Goal: Contribute content

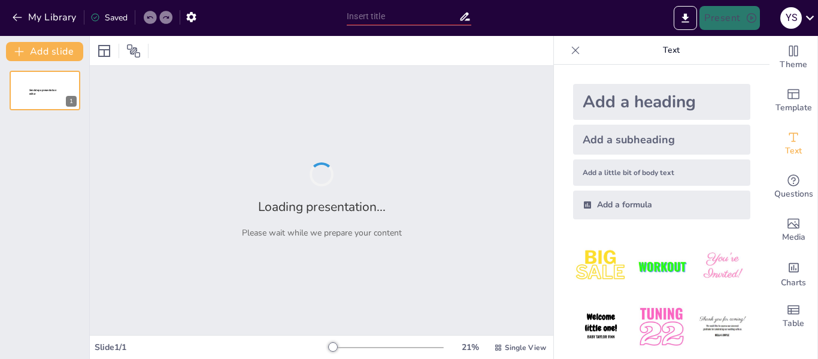
type input "Semáforo de Descarga: Protocolo para una Operación Segura"
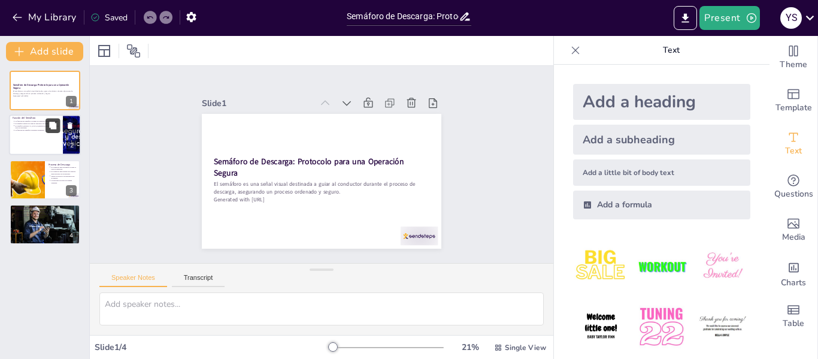
click at [48, 126] on button at bounding box center [53, 126] width 14 height 14
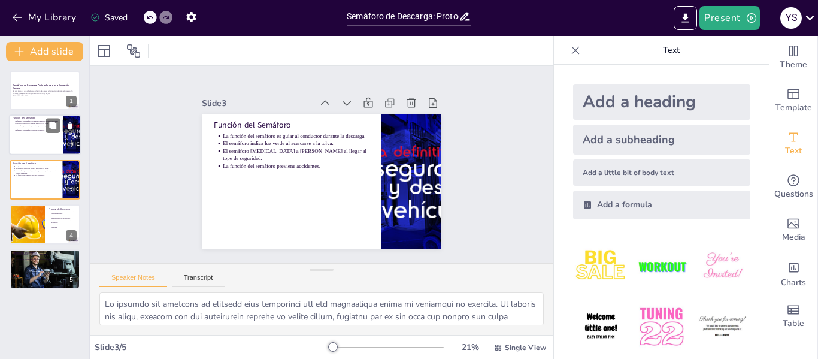
click at [31, 131] on div "La función del semáforo es guiar al conductor durante la descarga. El semáforo …" at bounding box center [36, 126] width 47 height 12
click at [36, 159] on div "Función del Semáforo La función del semáforo es guiar al conductor durante la d…" at bounding box center [45, 159] width 72 height 0
click at [37, 221] on div at bounding box center [26, 224] width 61 height 41
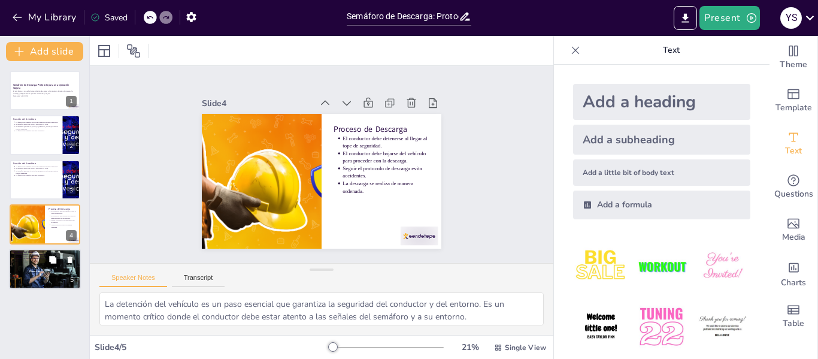
click at [47, 259] on button at bounding box center [53, 259] width 14 height 14
type textarea "La seguridad es primordial en cualquier operación. Al proporcionar señales clar…"
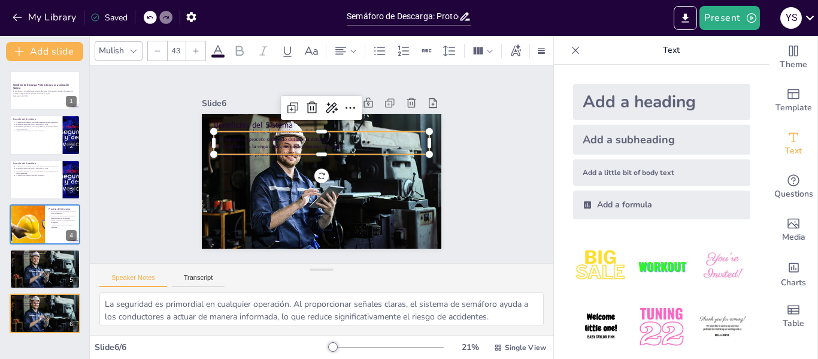
click at [234, 138] on p "Contribuye a la seguridad general del entorno de trabajo." at bounding box center [316, 147] width 183 height 110
click at [216, 44] on icon at bounding box center [218, 51] width 14 height 14
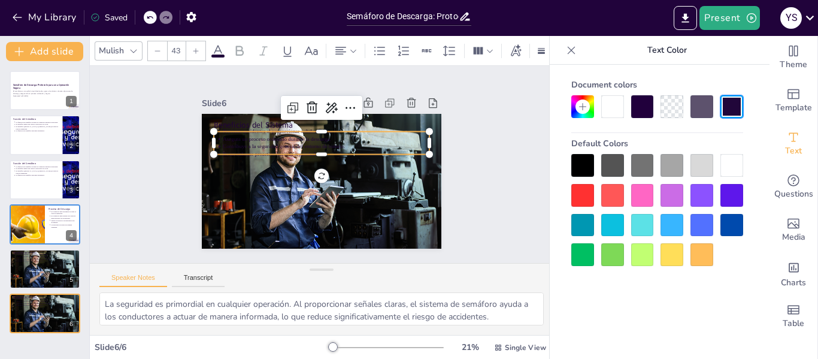
click at [701, 169] on div at bounding box center [702, 165] width 23 height 23
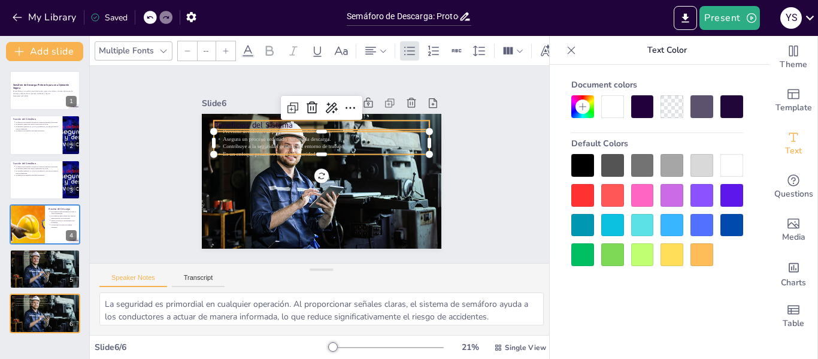
type input "64"
click at [308, 121] on p "Beneficios del Sistema" at bounding box center [357, 148] width 98 height 201
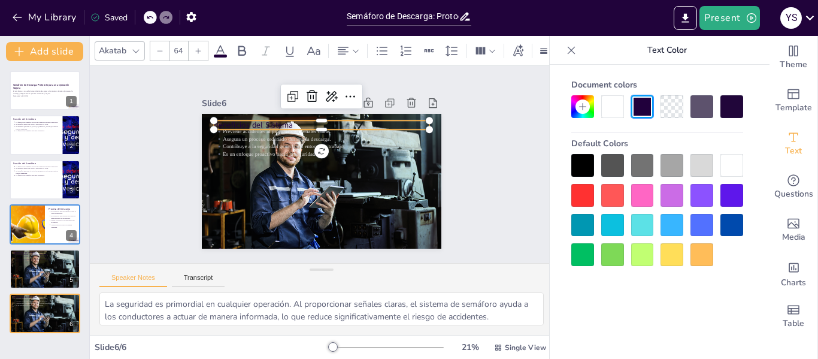
click at [701, 165] on div at bounding box center [702, 165] width 23 height 23
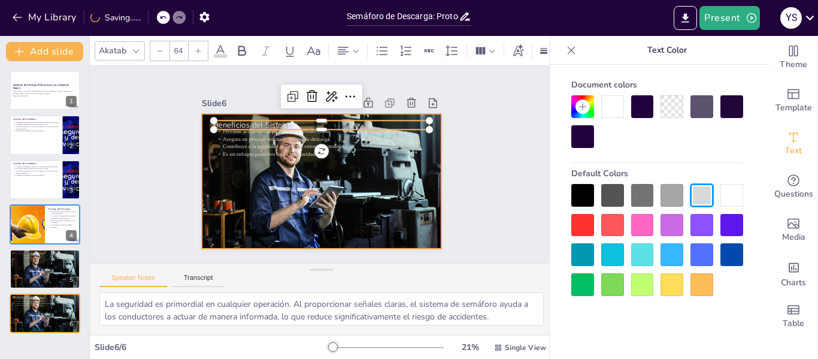
click at [322, 211] on div at bounding box center [338, 159] width 208 height 287
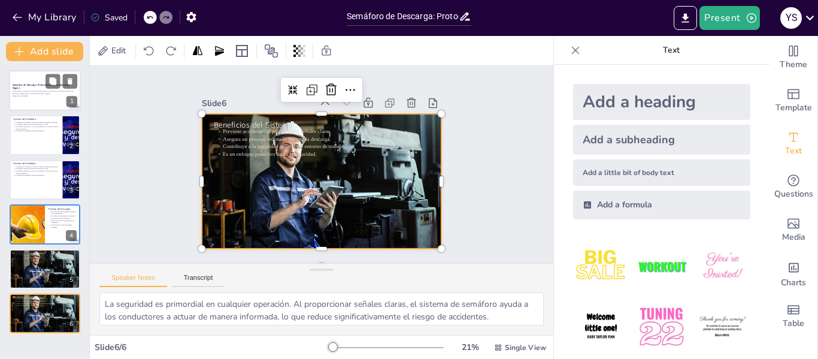
click at [35, 81] on div at bounding box center [45, 90] width 72 height 41
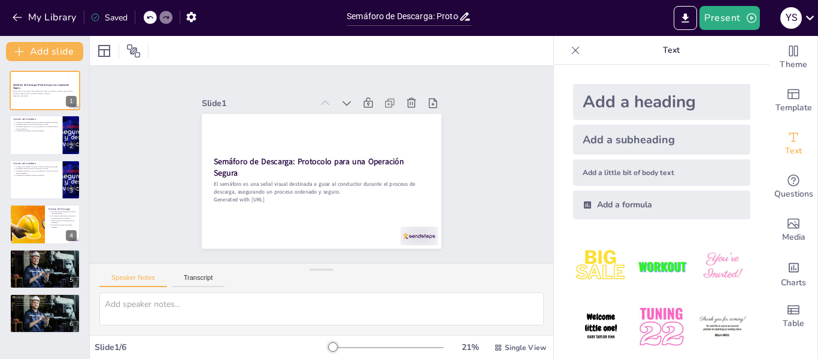
click at [572, 52] on icon at bounding box center [576, 50] width 8 height 8
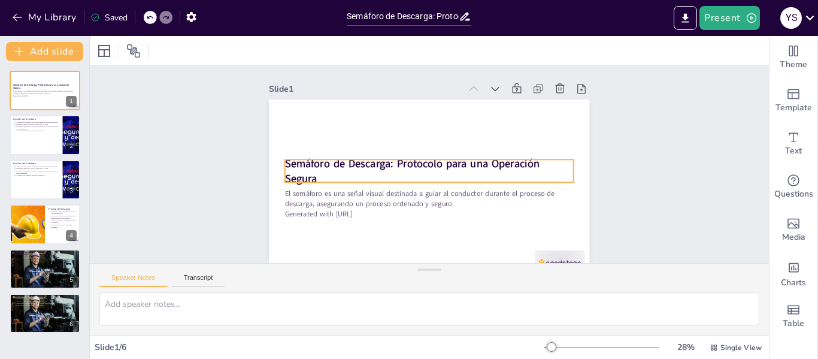
click at [338, 165] on strong "Semáforo de Descarga: Protocolo para una Operación Segura" at bounding box center [411, 155] width 235 height 140
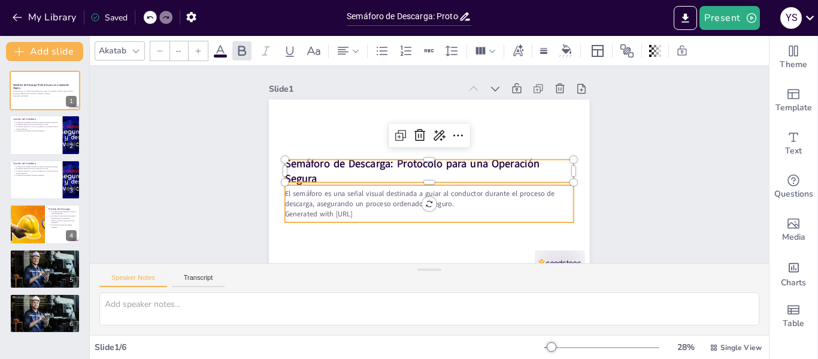
type input "43"
click at [355, 200] on p "El semáforo es una señal visual destinada a guiar al conductor durante el proce…" at bounding box center [419, 197] width 281 height 108
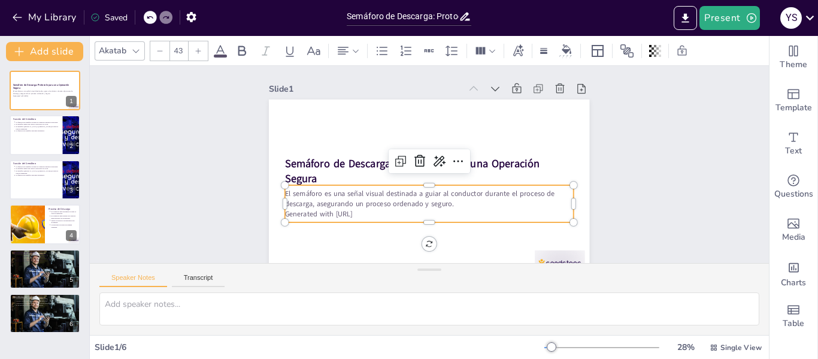
click at [385, 205] on p "El semáforo es una señal visual destinada a guiar al conductor durante el proce…" at bounding box center [395, 164] width 20 height 289
click at [319, 202] on p "El semáforo es una señal visual destinada a guiar al conductor durante el proce…" at bounding box center [413, 135] width 260 height 162
click at [319, 140] on p "El semáforo es una señal visual destinada a guiar al conductor durante el proce…" at bounding box center [429, 130] width 289 height 20
click at [319, 202] on p "El semáforo es una señal visual destinada a guiar al conductor durante el proce…" at bounding box center [400, 182] width 162 height 260
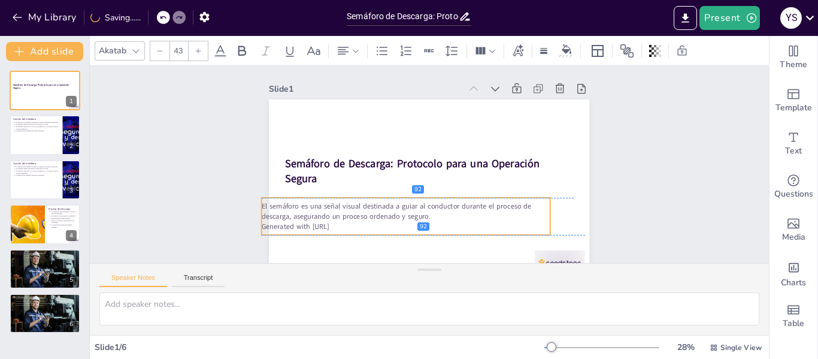
drag, startPoint x: 379, startPoint y: 202, endPoint x: 423, endPoint y: 219, distance: 48.0
click at [423, 219] on p "El semáforo es una señal visual destinada a guiar al conductor durante el proce…" at bounding box center [401, 209] width 289 height 50
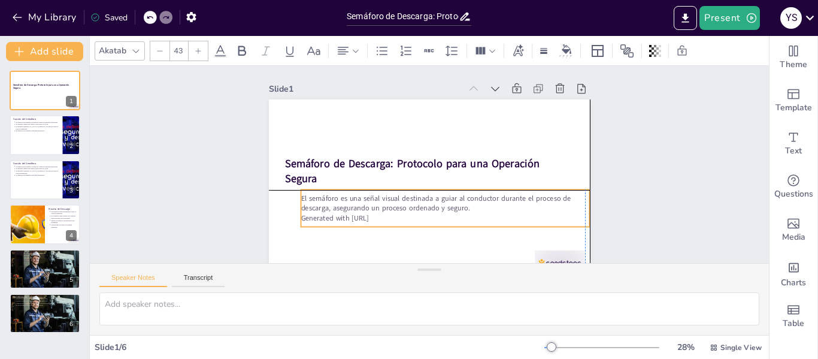
drag, startPoint x: 253, startPoint y: 205, endPoint x: 299, endPoint y: 198, distance: 46.1
click at [296, 163] on p "El semáforo es una señal visual destinada a guiar al conductor durante el proce…" at bounding box center [422, 123] width 286 height 80
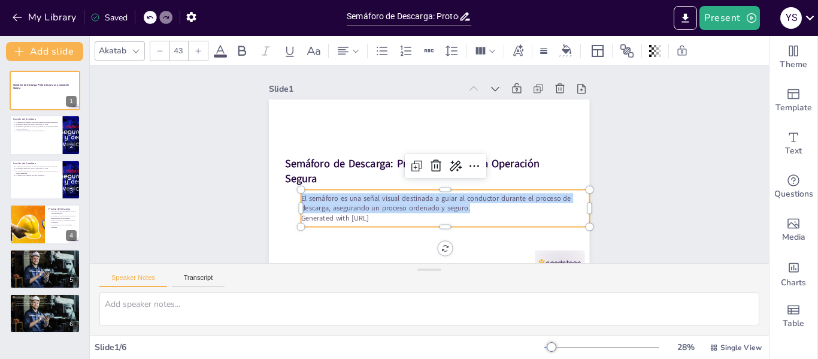
copy p "El semáforo es una señal visual destinada a guiar al conductor durante el proce…"
click at [22, 126] on p "El semáforo [MEDICAL_DATA] a [PERSON_NAME] al llegar al tope de seguridad." at bounding box center [37, 127] width 44 height 5
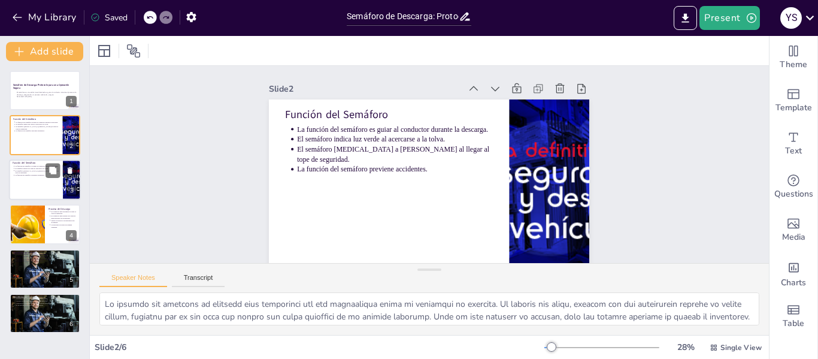
click at [19, 174] on p "La función del semáforo previene accidentes." at bounding box center [37, 175] width 44 height 2
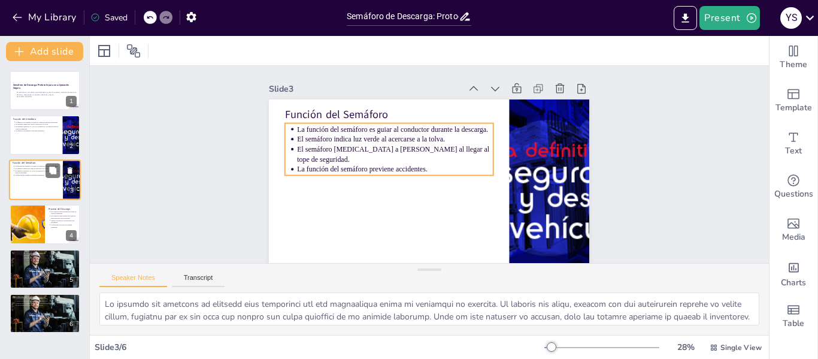
click at [34, 176] on div "La función del semáforo es guiar al conductor durante la descarga. El semáforo …" at bounding box center [36, 171] width 47 height 12
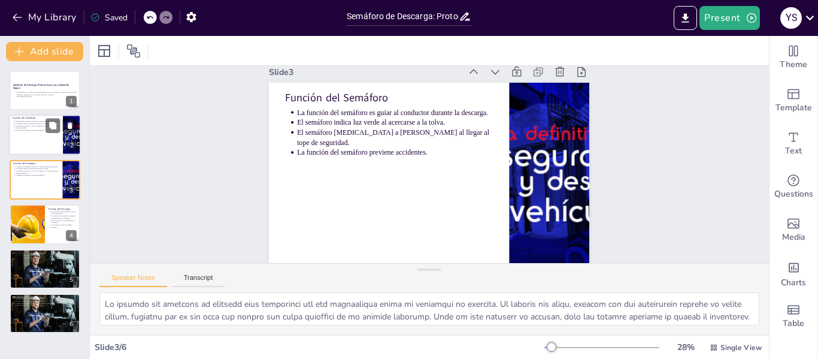
click at [37, 131] on div "La función del semáforo es guiar al conductor durante la descarga. El semáforo …" at bounding box center [36, 126] width 47 height 12
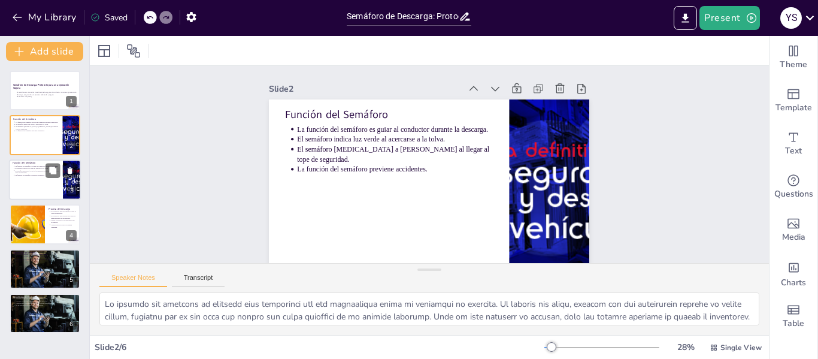
click at [35, 191] on div at bounding box center [45, 179] width 72 height 41
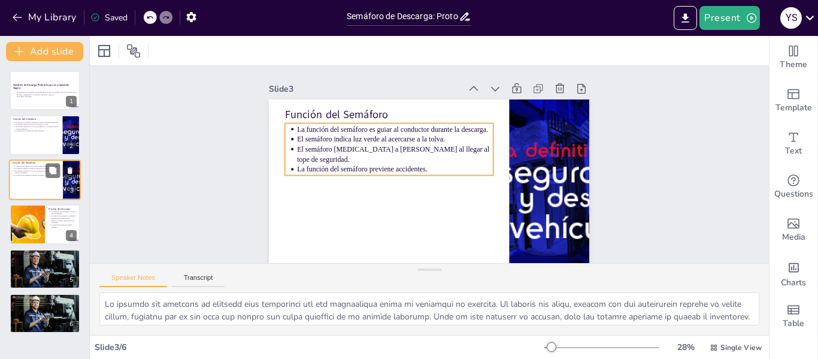
click at [26, 174] on p "La función del semáforo previene accidentes." at bounding box center [37, 175] width 44 height 2
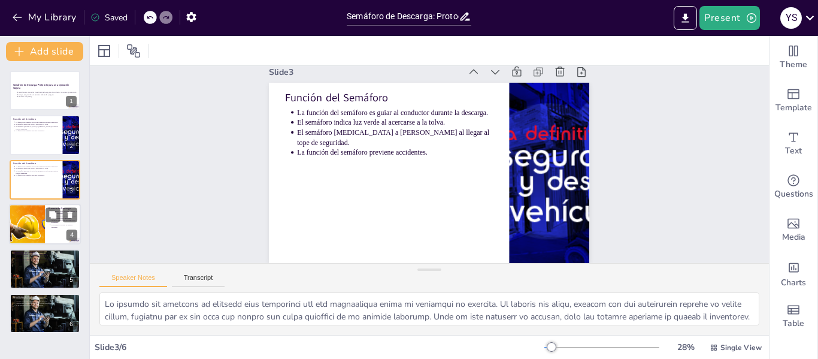
click at [36, 224] on div at bounding box center [26, 224] width 61 height 41
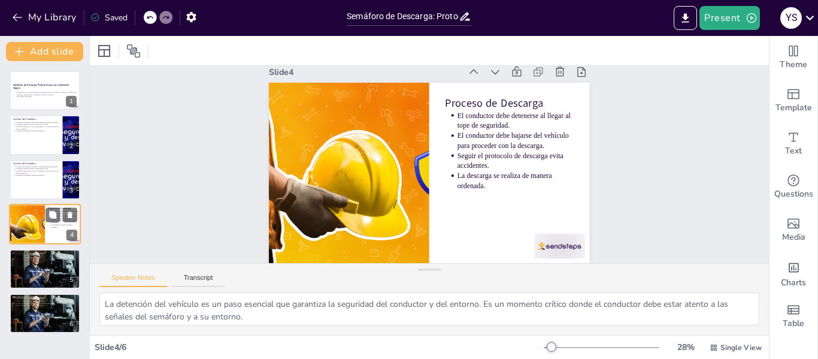
scroll to position [0, 0]
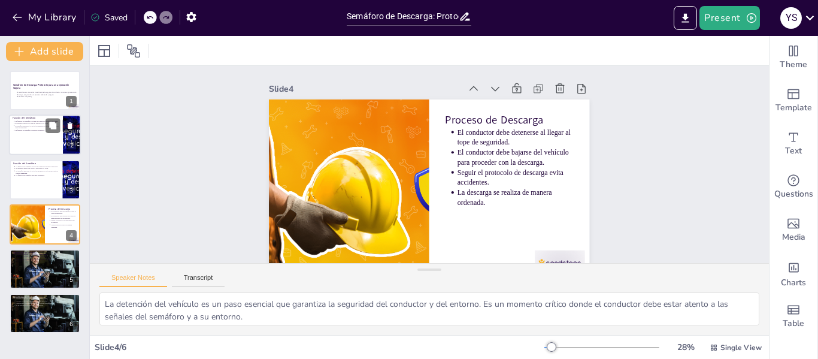
click at [45, 141] on div at bounding box center [45, 135] width 72 height 41
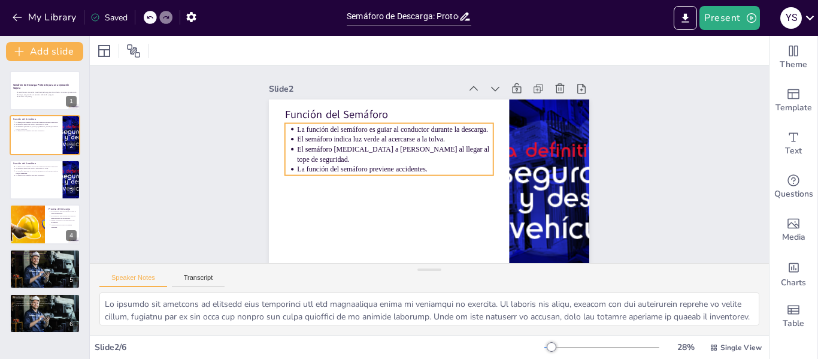
click at [324, 155] on p "El semáforo [MEDICAL_DATA] a [PERSON_NAME] al llegar al tope de seguridad." at bounding box center [394, 158] width 197 height 41
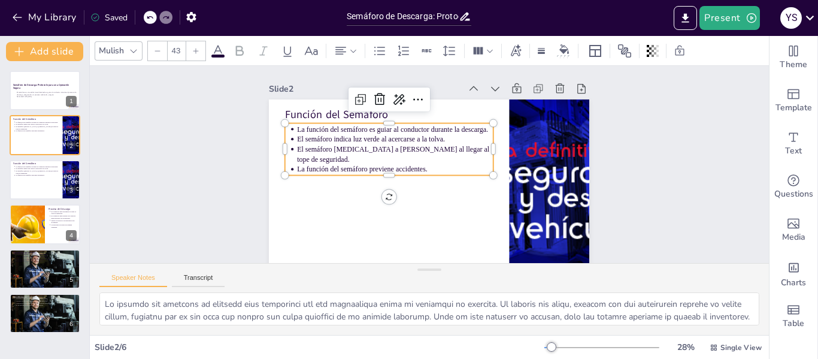
click at [420, 165] on p "La función del semáforo previene accidentes." at bounding box center [399, 179] width 190 height 70
click at [420, 165] on p "La función del semáforo previene accidentes." at bounding box center [454, 139] width 165 height 123
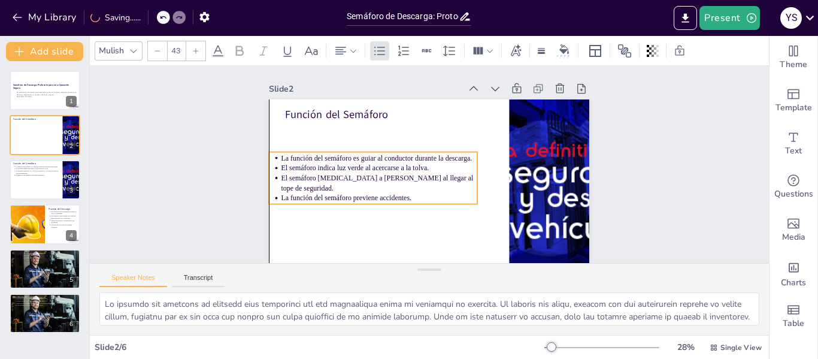
drag, startPoint x: 420, startPoint y: 165, endPoint x: 409, endPoint y: 188, distance: 26.0
click at [409, 167] on p "La función del semáforo previene accidentes." at bounding box center [485, 142] width 194 height 50
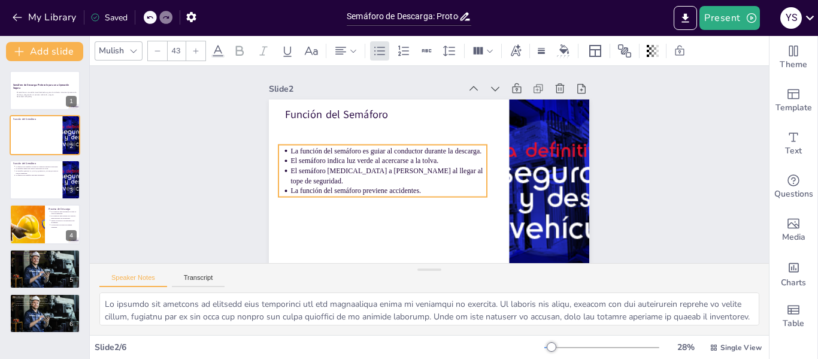
drag, startPoint x: 403, startPoint y: 187, endPoint x: 420, endPoint y: 184, distance: 17.0
click at [415, 184] on p "La función del semáforo previene accidentes." at bounding box center [399, 127] width 31 height 196
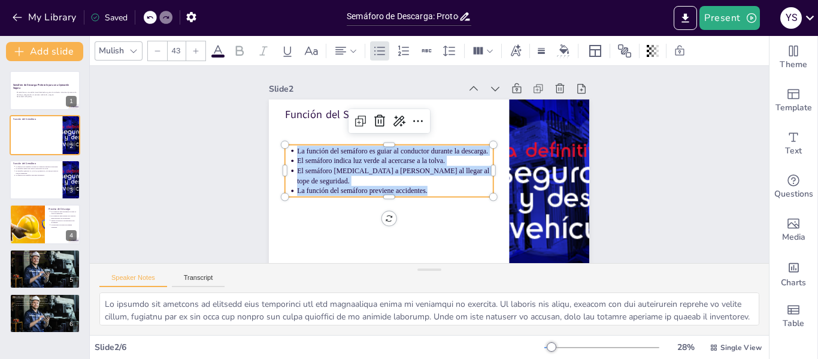
copy ul "La función del semáforo es guiar al conductor durante la descarga. El semáforo …"
click at [40, 206] on div at bounding box center [26, 224] width 61 height 41
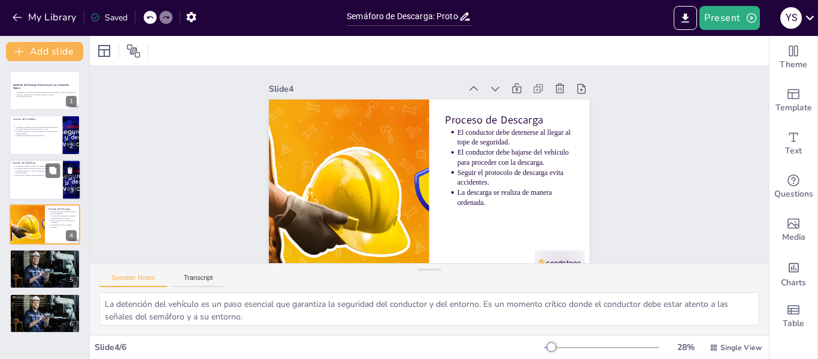
click at [40, 170] on p "El semáforo [MEDICAL_DATA] a [PERSON_NAME] al llegar al tope de seguridad." at bounding box center [37, 172] width 44 height 5
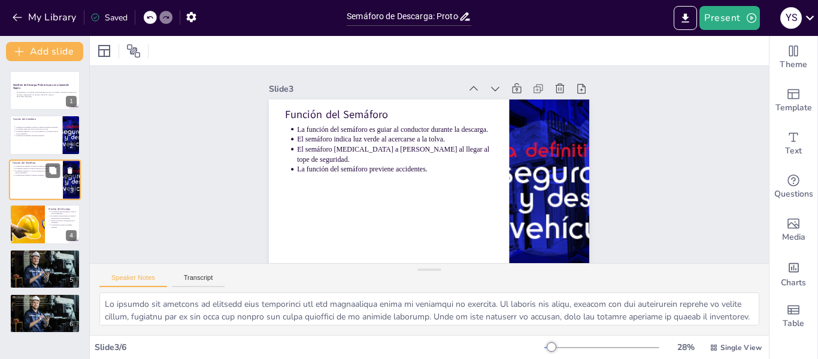
click at [40, 170] on p "El semáforo [MEDICAL_DATA] a [PERSON_NAME] al llegar al tope de seguridad." at bounding box center [37, 172] width 44 height 5
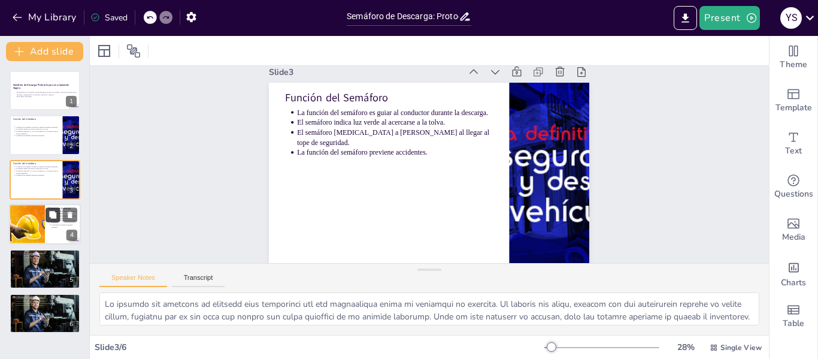
click at [47, 220] on button at bounding box center [53, 215] width 14 height 14
type textarea "La detención del vehículo es un paso esencial que garantiza la seguridad del co…"
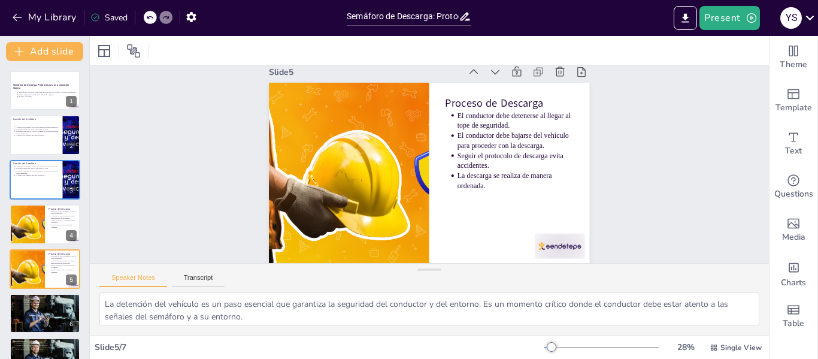
scroll to position [29, 0]
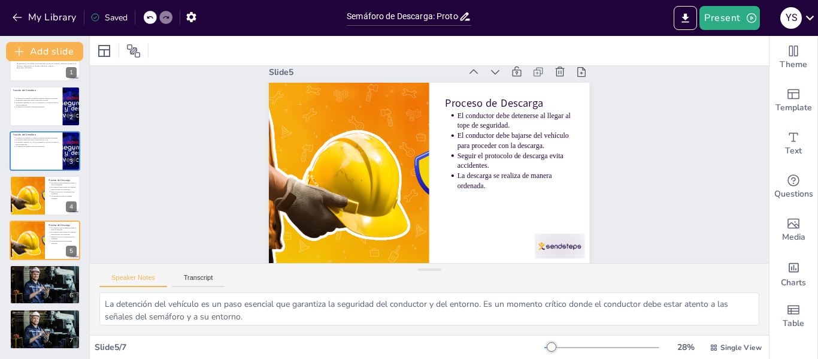
click at [590, 118] on div "Slide 1 Semáforo de Descarga: Protocolo para una Operación Segura El semáforo e…" at bounding box center [422, 168] width 380 height 443
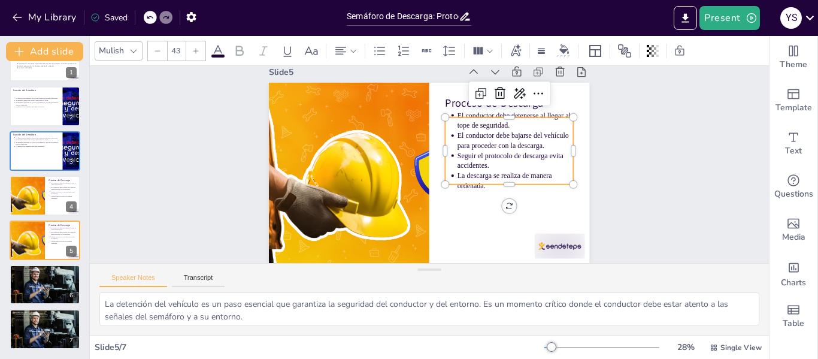
drag, startPoint x: 473, startPoint y: 127, endPoint x: 465, endPoint y: 121, distance: 10.3
click at [473, 145] on p "El conductor debe bajarse del vehículo para proceder con la descarga." at bounding box center [518, 177] width 114 height 65
click at [480, 156] on p "Seguir el protocolo de descarga evita accidentes." at bounding box center [514, 176] width 117 height 44
click at [430, 138] on p "Seguir el protocolo de descarga evita accidentes." at bounding box center [414, 78] width 32 height 117
drag, startPoint x: 478, startPoint y: 148, endPoint x: 468, endPoint y: 135, distance: 16.3
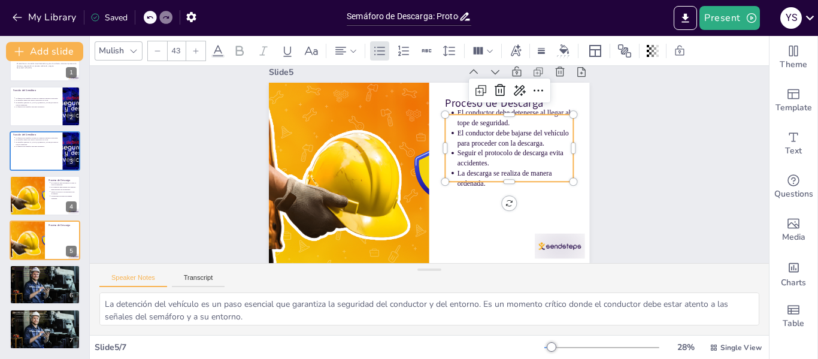
click at [477, 148] on p "Seguir el protocolo de descarga evita accidentes." at bounding box center [516, 158] width 116 height 20
click at [462, 194] on p "El conductor debe bajarse del vehículo para proceder con la descarga." at bounding box center [447, 252] width 32 height 117
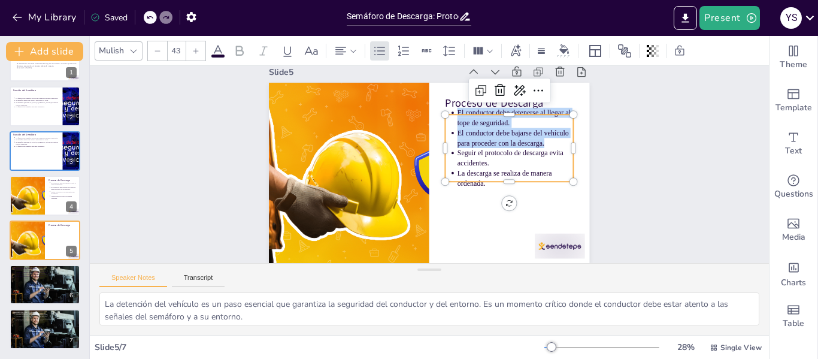
copy ul "El conductor debe detenerse al llegar al tope de seguridad. El conductor debe b…"
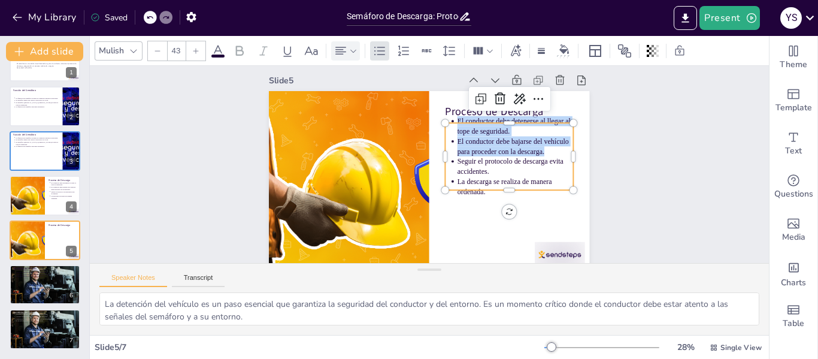
scroll to position [0, 0]
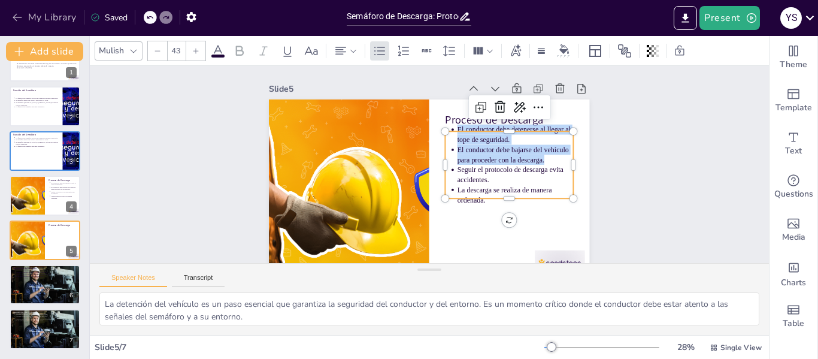
click at [20, 19] on icon "button" at bounding box center [17, 17] width 12 height 12
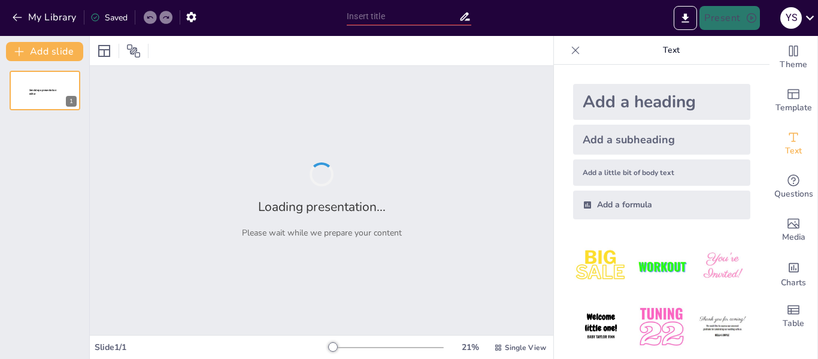
type input "Prevención de Contaminación: La Importancia del Sistema Hidráulico en la Carga …"
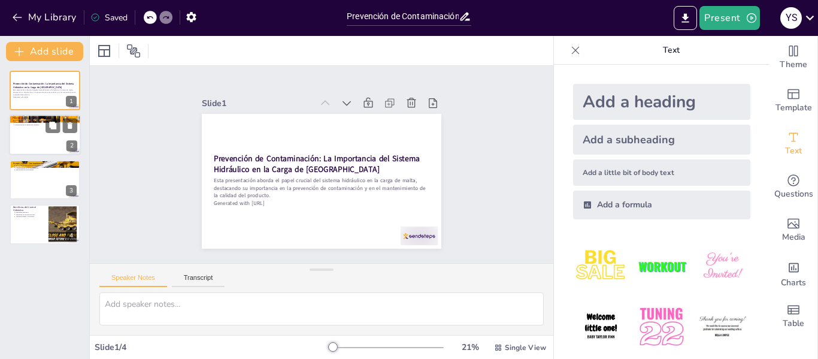
click at [39, 132] on div at bounding box center [45, 135] width 72 height 41
type textarea "La función del sistema hidráulico es esencial para el acceso seguro a la zona d…"
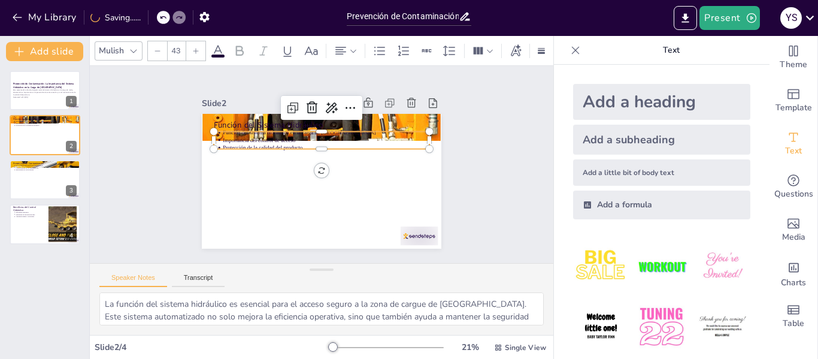
click at [321, 137] on p "Importancia del control de acceso" at bounding box center [346, 164] width 50 height 204
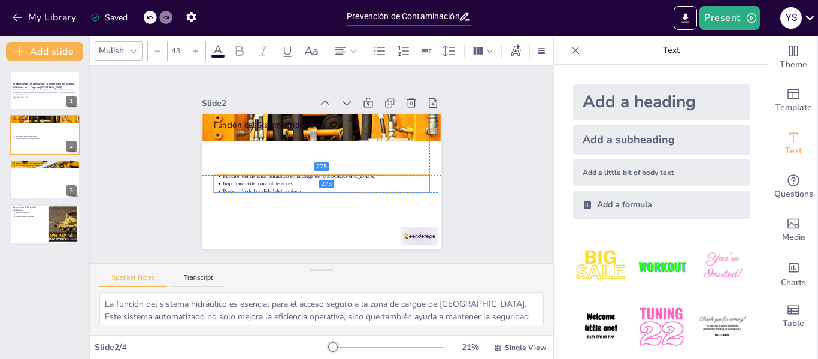
drag, startPoint x: 256, startPoint y: 135, endPoint x: 255, endPoint y: 146, distance: 10.3
click at [257, 149] on p "Importancia del control de acceso" at bounding box center [317, 145] width 207 height 8
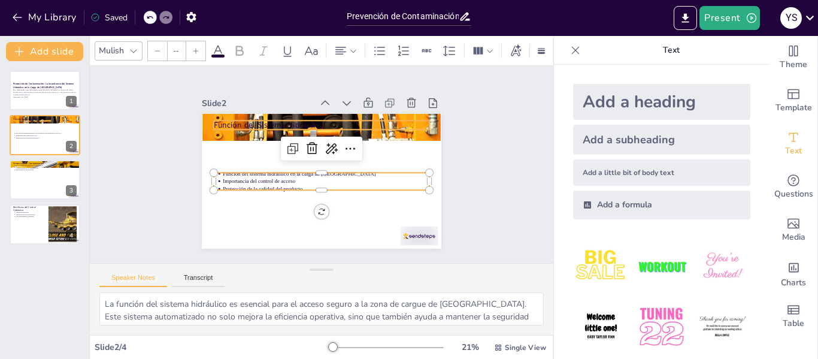
type input "64"
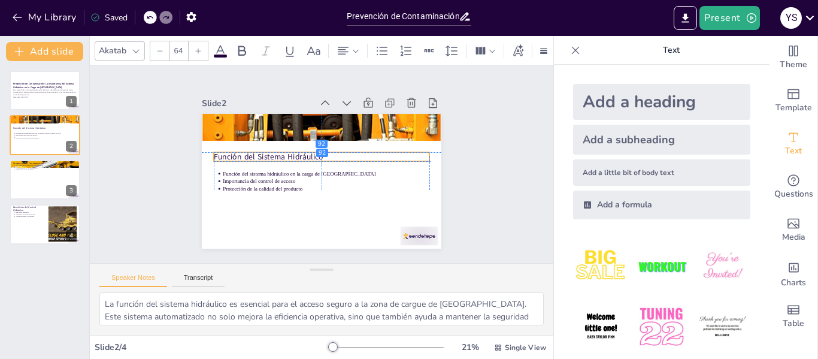
drag, startPoint x: 234, startPoint y: 118, endPoint x: 235, endPoint y: 154, distance: 36.0
click at [280, 154] on p "Función del Sistema Hidráulico" at bounding box center [329, 161] width 98 height 202
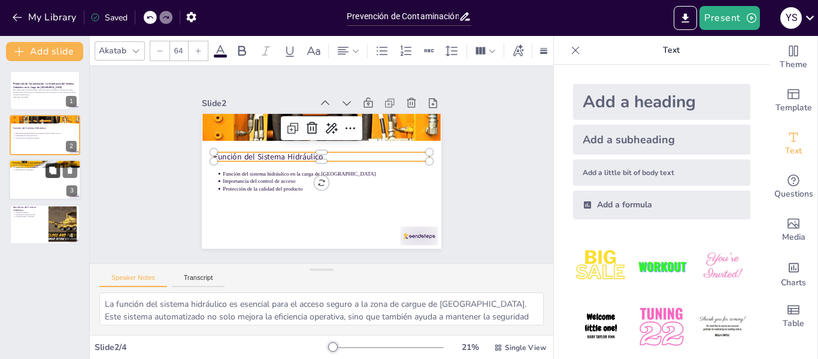
click at [46, 176] on button at bounding box center [53, 170] width 14 height 14
type textarea "La estrategia de mantener las puertas cerradas es fundamental para prevenir la …"
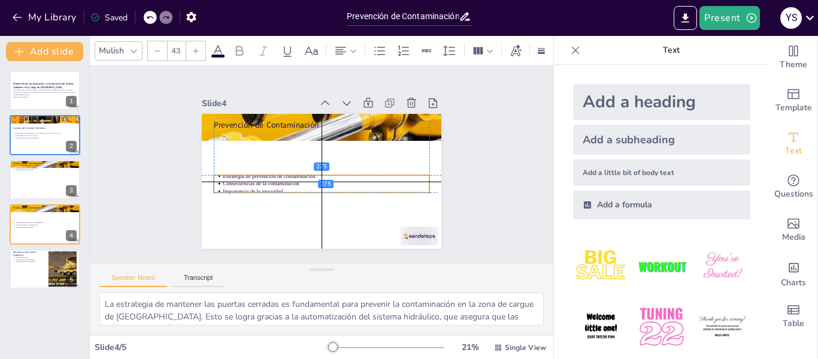
drag, startPoint x: 236, startPoint y: 127, endPoint x: 236, endPoint y: 172, distance: 44.9
click at [236, 172] on p "Estrategia de prevención de contaminación" at bounding box center [318, 177] width 171 height 128
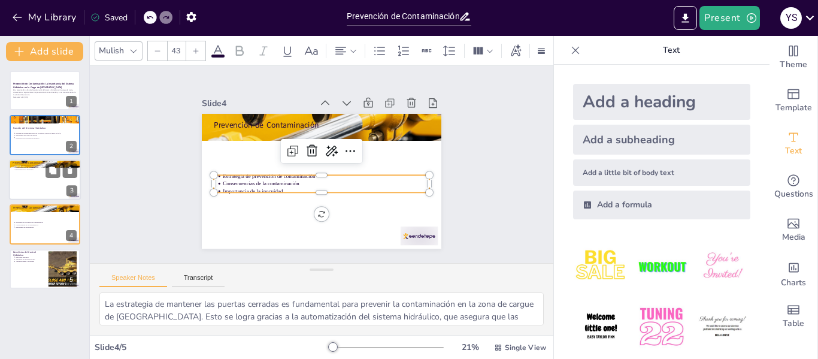
click at [39, 180] on div at bounding box center [45, 179] width 72 height 41
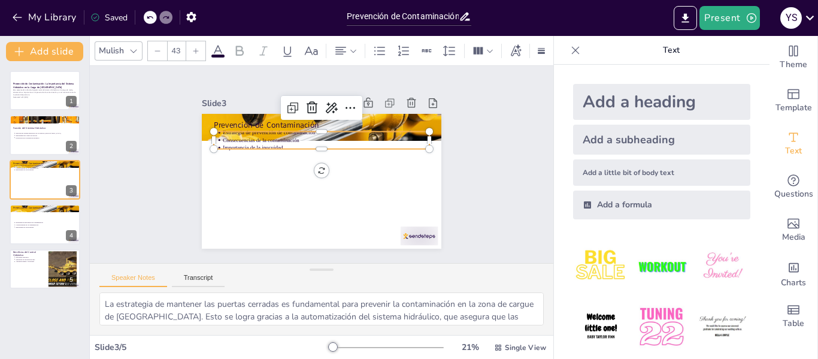
click at [321, 133] on p "Consecuencias de la contaminación" at bounding box center [346, 164] width 50 height 204
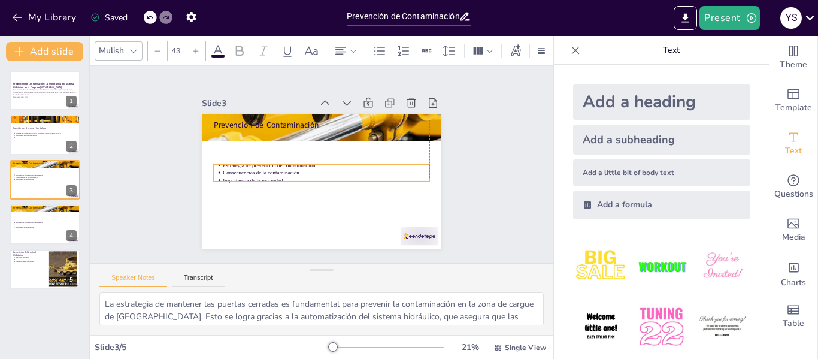
drag, startPoint x: 259, startPoint y: 137, endPoint x: 260, endPoint y: 166, distance: 29.4
click at [298, 166] on p "Consecuencias de la contaminación" at bounding box center [312, 168] width 29 height 206
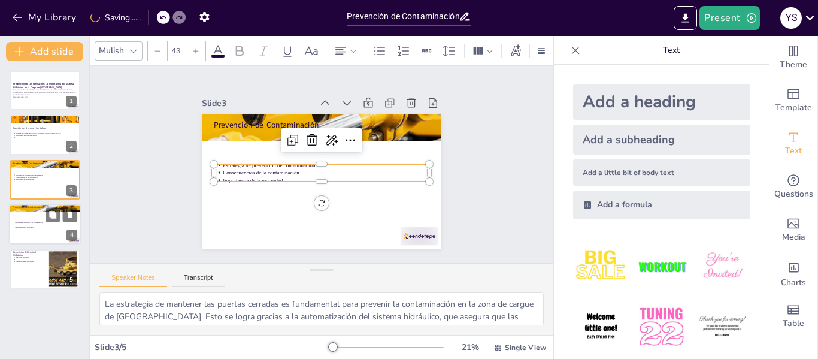
click at [37, 229] on div at bounding box center [45, 224] width 72 height 41
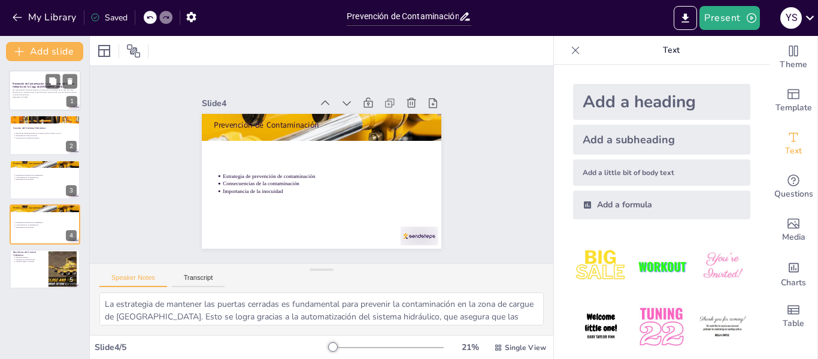
click at [37, 89] on p "Esta presentación aborda el papel crucial del sistema hidráulico en la carga de…" at bounding box center [45, 92] width 65 height 7
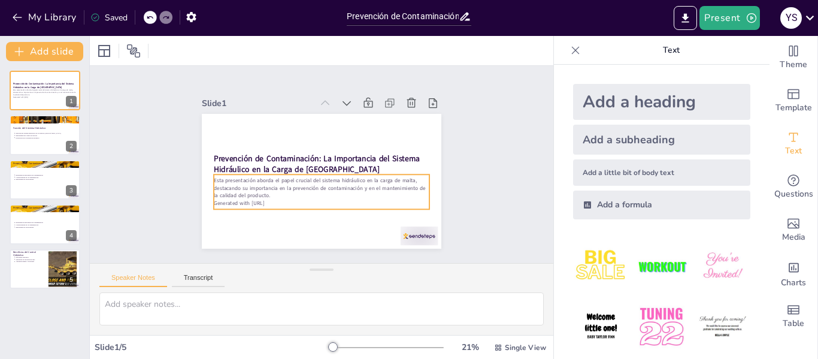
click at [238, 193] on p "Esta presentación aborda el papel crucial del sistema hidráulico en la carga de…" at bounding box center [317, 187] width 216 height 67
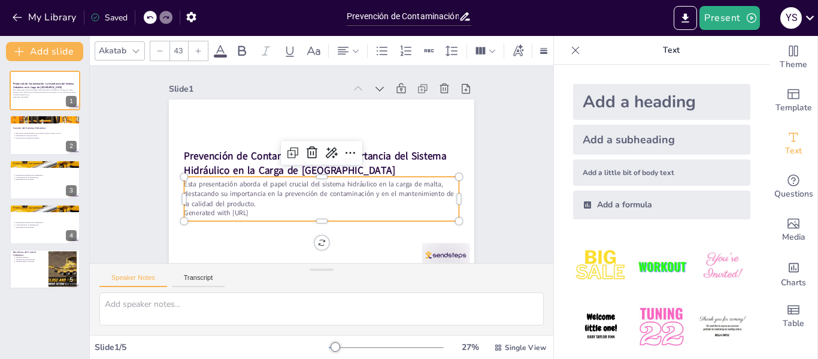
scroll to position [17, 0]
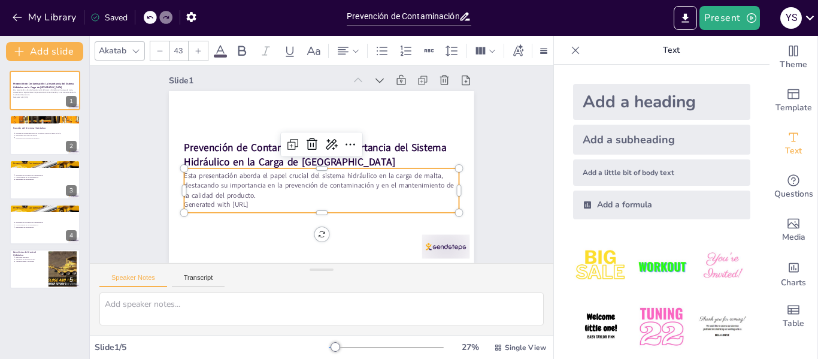
click at [315, 179] on p "Esta presentación aborda el papel crucial del sistema hidráulico en la carga de…" at bounding box center [300, 164] width 29 height 275
click at [312, 167] on p "Esta presentación aborda el papel crucial del sistema hidráulico en la carga de…" at bounding box center [303, 154] width 162 height 252
click at [315, 167] on p "Esta presentación aborda el papel crucial del sistema hidráulico en la carga de…" at bounding box center [306, 178] width 205 height 223
click at [315, 167] on p "Esta presentación aborda el papel crucial del sistema hidráulico en la carga de…" at bounding box center [303, 175] width 162 height 252
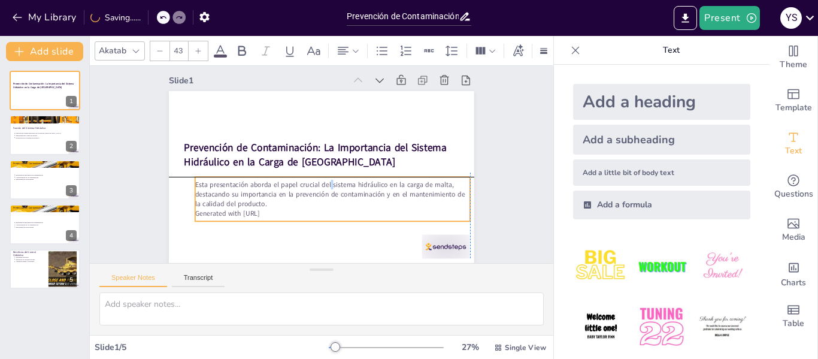
drag, startPoint x: 313, startPoint y: 166, endPoint x: 326, endPoint y: 171, distance: 14.2
click at [324, 177] on div "Esta presentación aborda el papel crucial del sistema hidráulico en la carga de…" at bounding box center [332, 199] width 275 height 44
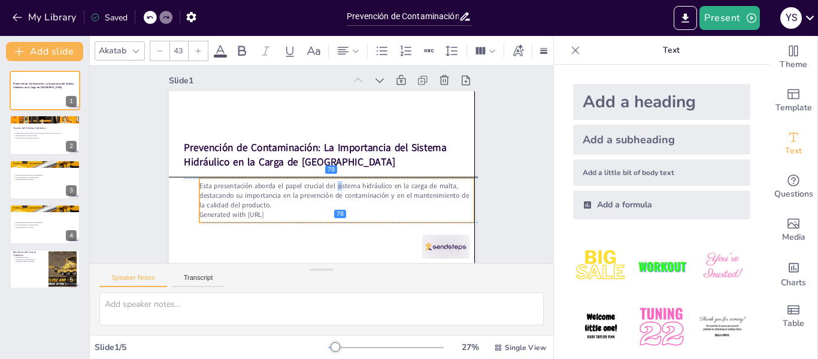
click at [332, 177] on p "Esta presentación aborda el papel crucial del sistema hidráulico en la carga de…" at bounding box center [312, 197] width 223 height 205
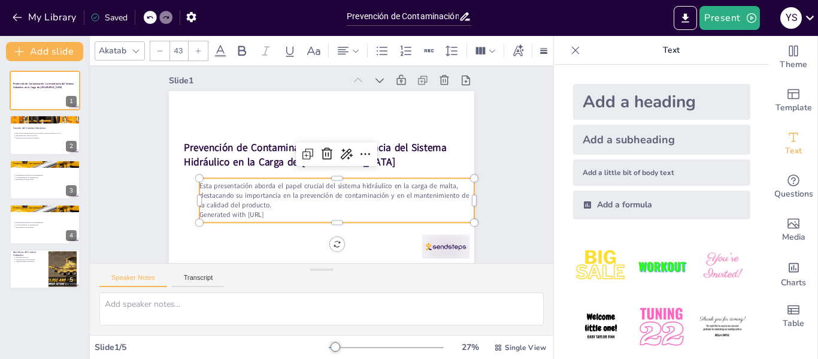
click at [302, 177] on p "Esta presentación aborda el papel crucial del sistema hidráulico en la carga de…" at bounding box center [292, 183] width 57 height 276
click at [295, 181] on p "Esta presentación aborda el papel crucial del sistema hidráulico en la carga de…" at bounding box center [336, 195] width 275 height 29
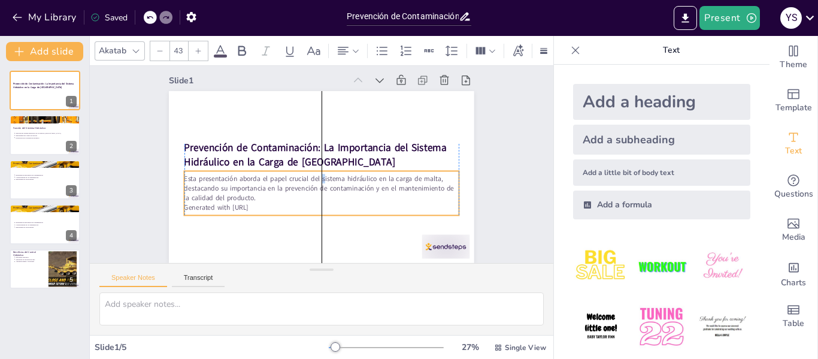
drag, startPoint x: 328, startPoint y: 177, endPoint x: 320, endPoint y: 170, distance: 10.2
click at [317, 168] on p "Esta presentación aborda el papel crucial del sistema hidráulico en la carga de…" at bounding box center [301, 152] width 162 height 252
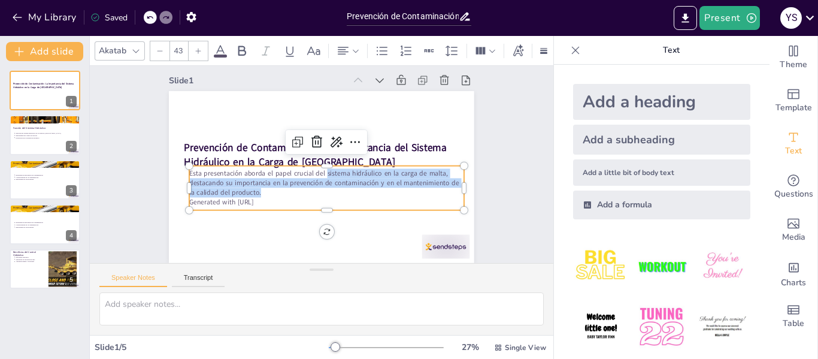
copy p "sistema hidráulico en la carga de malta, destacando su importancia en la preven…"
click at [48, 84] on button at bounding box center [53, 81] width 14 height 14
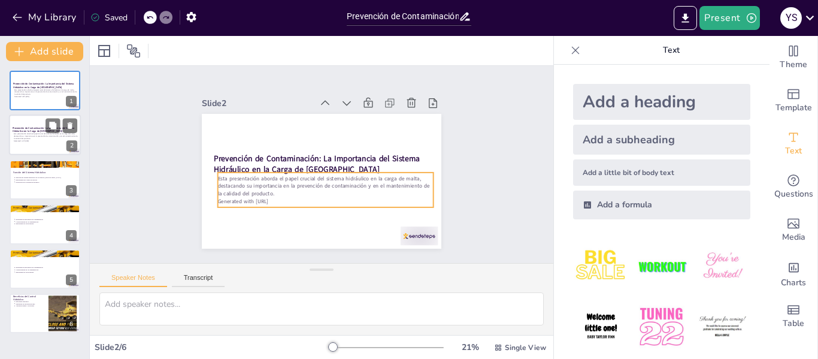
click at [54, 134] on p "Esta presentación aborda el papel crucial del sistema hidráulico en la carga de…" at bounding box center [46, 136] width 65 height 7
click at [34, 133] on p "Esta presentación aborda el papel crucial del sistema hidráulico en la carga de…" at bounding box center [46, 136] width 65 height 7
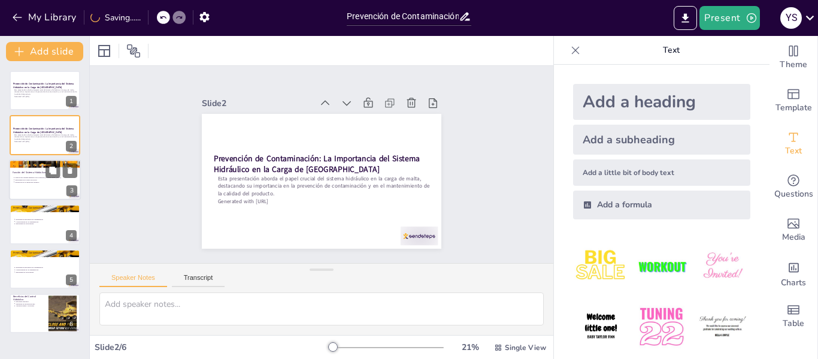
click at [42, 183] on p "Protección de la calidad del producto" at bounding box center [46, 182] width 62 height 2
type textarea "La función del sistema hidráulico es esencial para el acceso seguro a la zona d…"
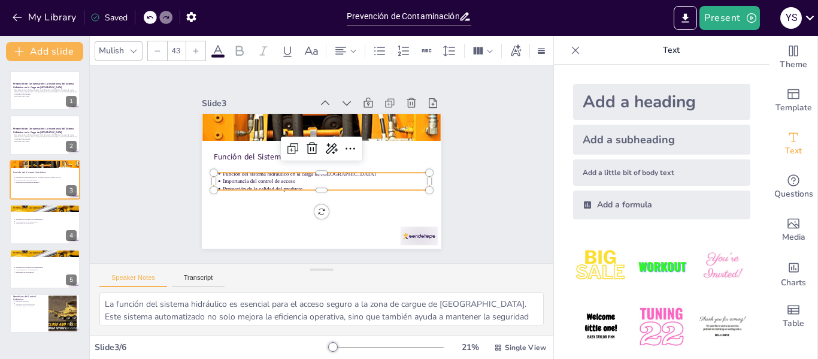
drag, startPoint x: 248, startPoint y: 176, endPoint x: 320, endPoint y: 192, distance: 74.1
click at [263, 176] on p "Importancia del control de acceso" at bounding box center [308, 176] width 91 height 192
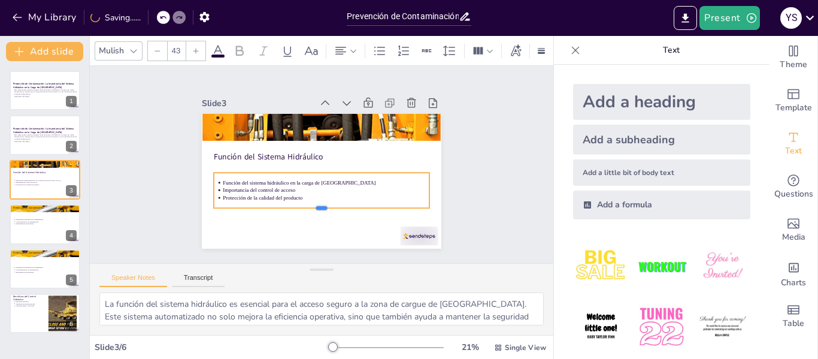
drag, startPoint x: 311, startPoint y: 185, endPoint x: 306, endPoint y: 208, distance: 24.0
click at [310, 205] on div at bounding box center [280, 140] width 116 height 192
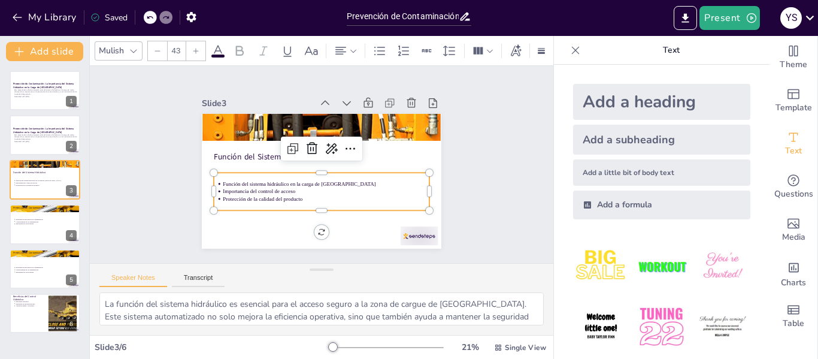
click at [570, 46] on icon at bounding box center [576, 50] width 12 height 12
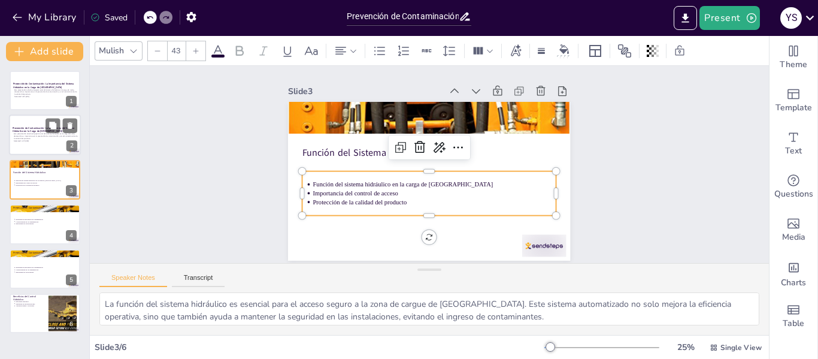
click at [60, 135] on p "Esta presentación aborda el papel crucial del sistema hidráulico en la carga de…" at bounding box center [46, 136] width 65 height 7
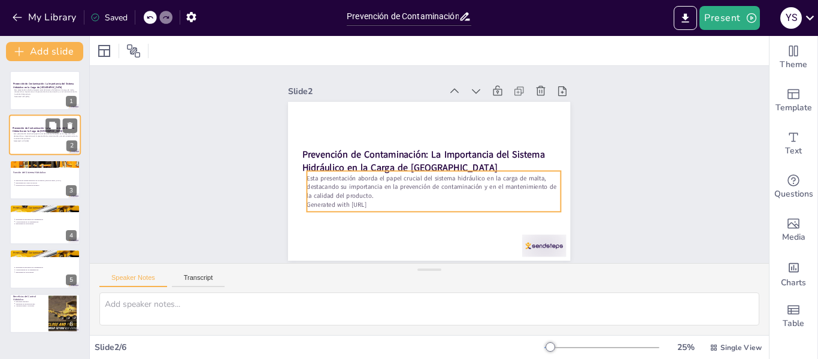
click at [31, 134] on p "Esta presentación aborda el papel crucial del sistema hidráulico en la carga de…" at bounding box center [46, 136] width 65 height 7
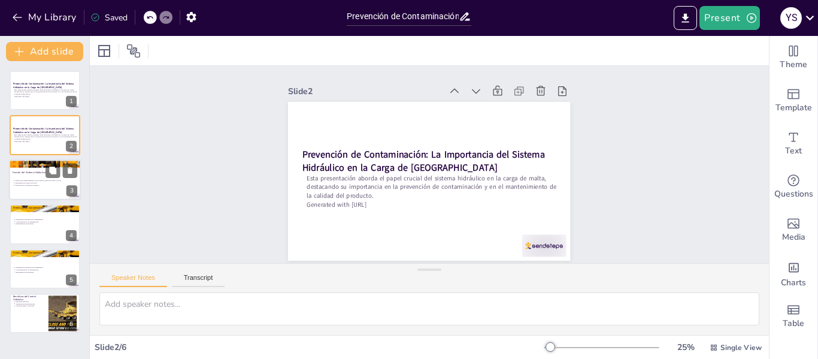
click at [32, 175] on div at bounding box center [45, 179] width 72 height 41
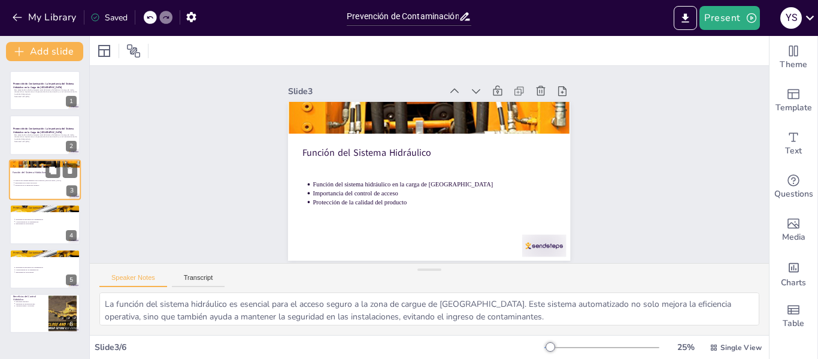
scroll to position [0, 0]
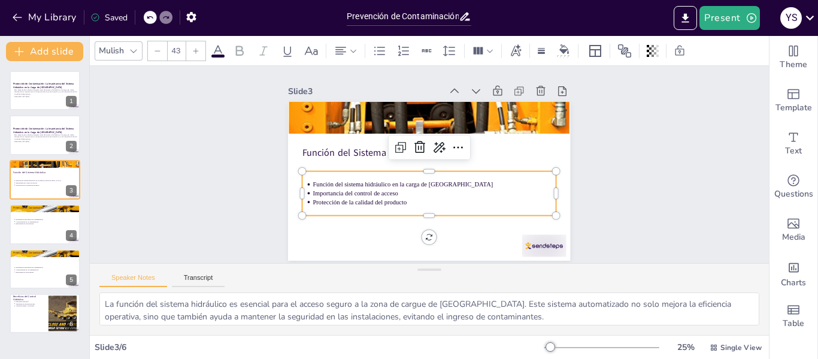
click at [362, 195] on p "Protección de la calidad del producto" at bounding box center [391, 162] width 59 height 240
click at [35, 235] on div at bounding box center [45, 224] width 72 height 41
type textarea "La estrategia de mantener las puertas cerradas es fundamental para prevenir la …"
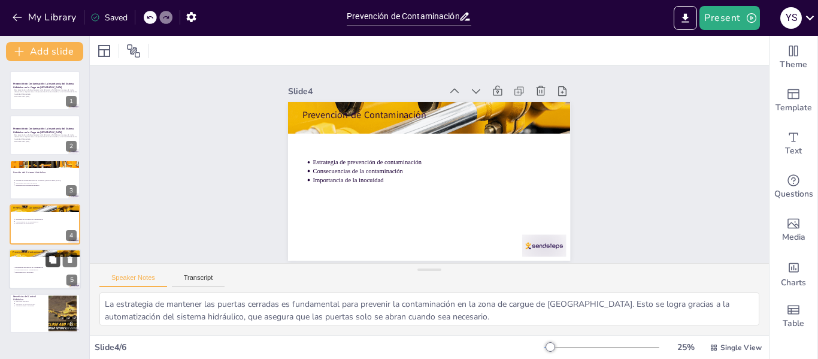
click at [50, 265] on button at bounding box center [53, 259] width 14 height 14
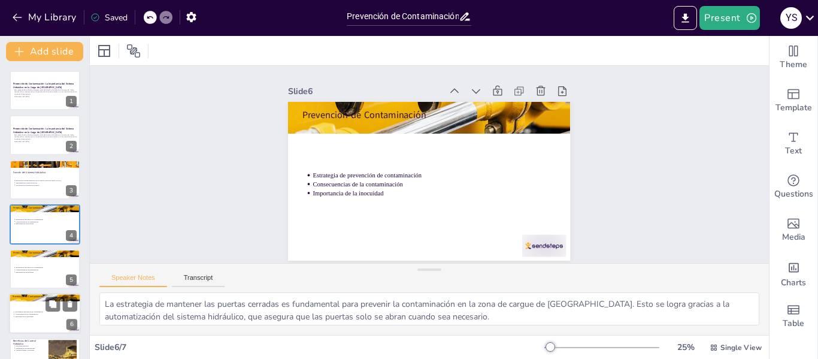
scroll to position [4, 0]
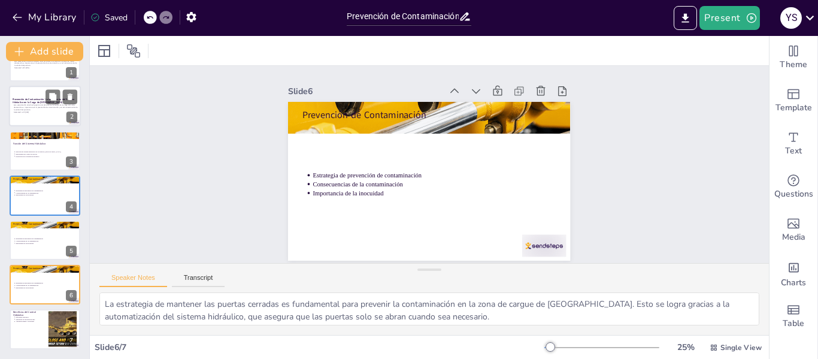
drag, startPoint x: 26, startPoint y: 117, endPoint x: 53, endPoint y: 117, distance: 27.6
click at [28, 117] on div at bounding box center [45, 106] width 72 height 41
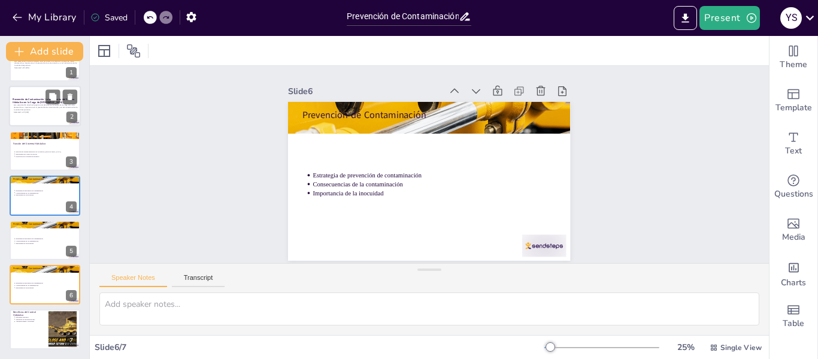
scroll to position [0, 0]
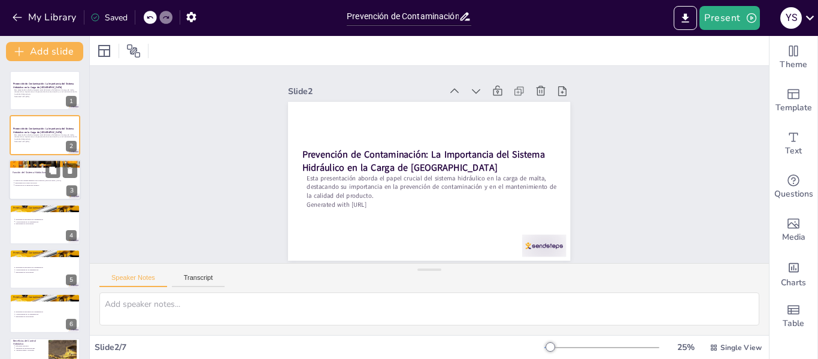
click at [31, 178] on div "Función del sistema hidráulico en la carga de malta Importancia del control de …" at bounding box center [45, 182] width 65 height 11
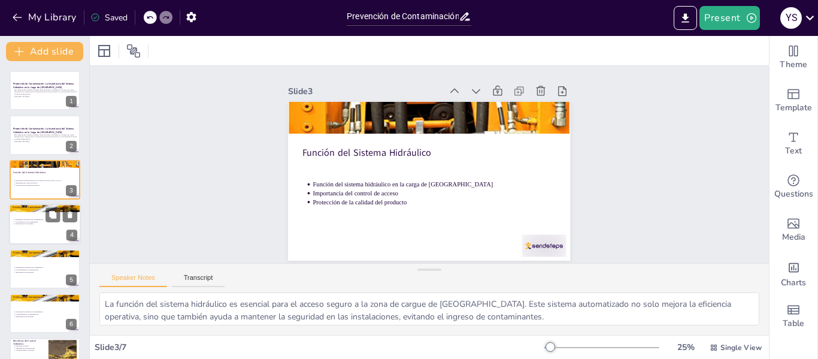
click at [41, 225] on div at bounding box center [45, 224] width 72 height 41
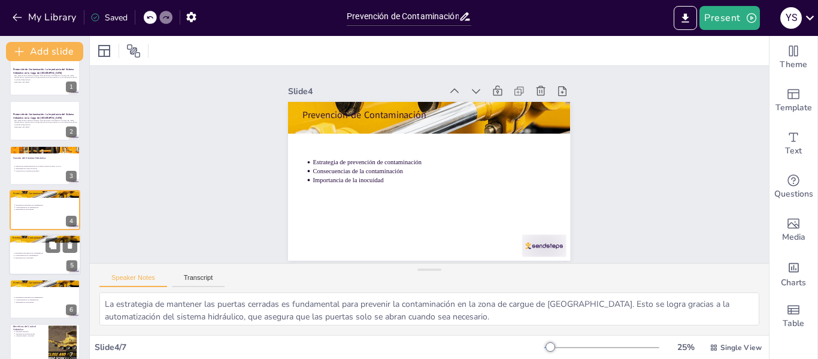
click at [33, 250] on div at bounding box center [45, 254] width 72 height 41
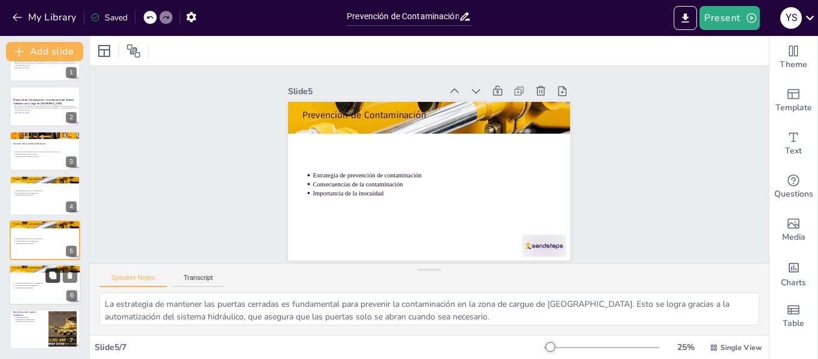
click at [52, 281] on button at bounding box center [53, 275] width 14 height 14
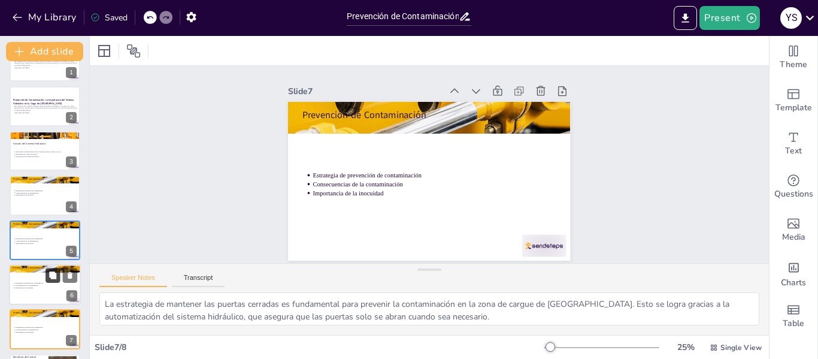
scroll to position [4, 0]
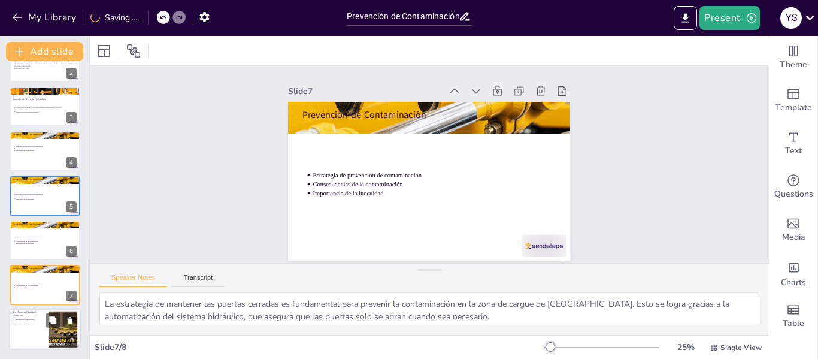
click at [33, 328] on div at bounding box center [45, 329] width 72 height 41
type textarea "La eficiencia operativa es uno de los principales beneficios del control hidráu…"
